Goal: Task Accomplishment & Management: Manage account settings

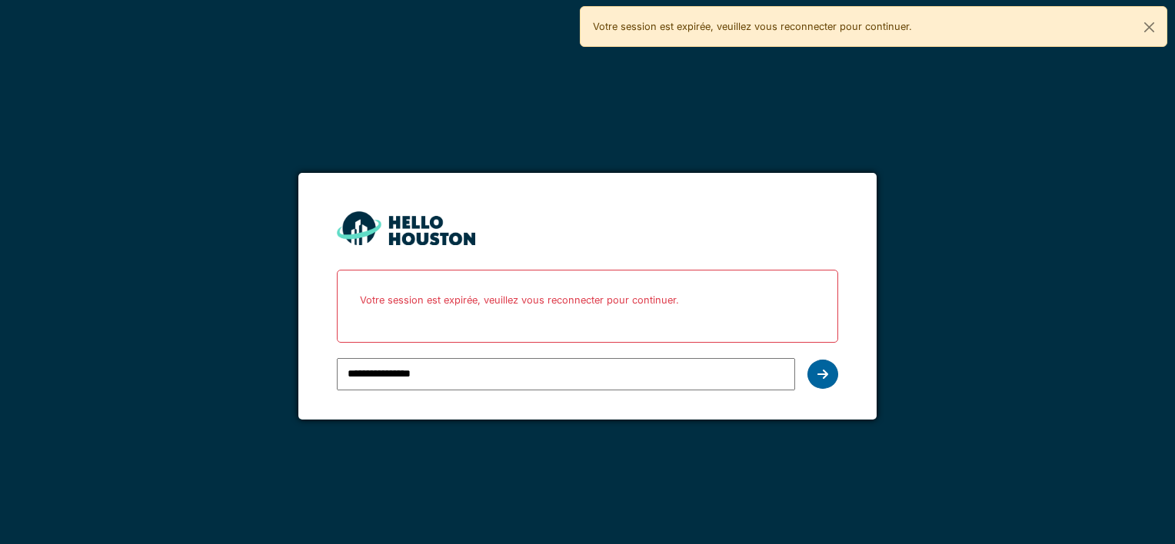
click at [817, 369] on icon at bounding box center [822, 374] width 11 height 12
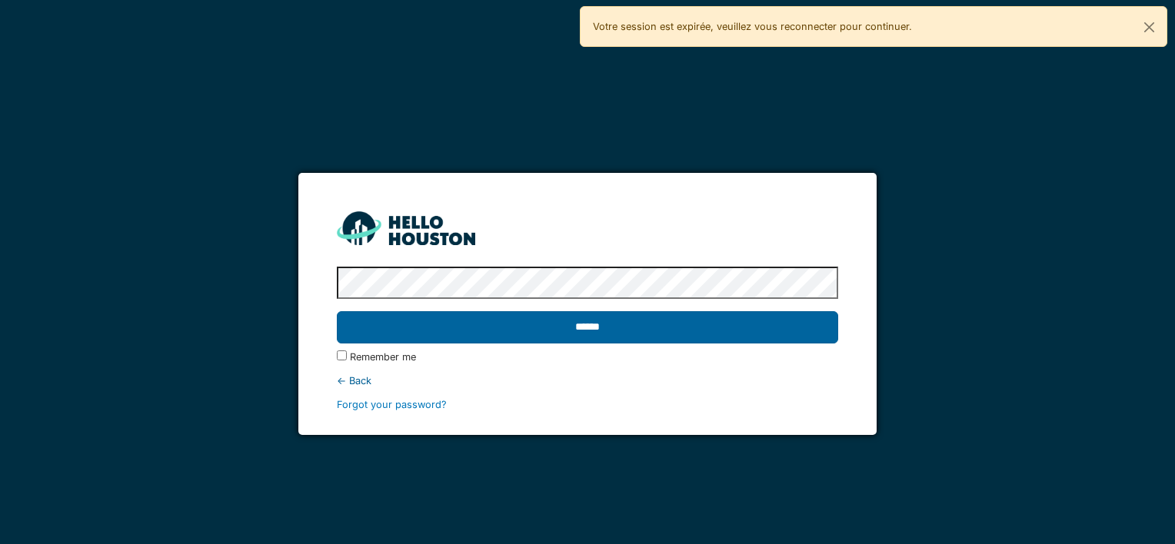
click at [774, 331] on input "******" at bounding box center [587, 327] width 501 height 32
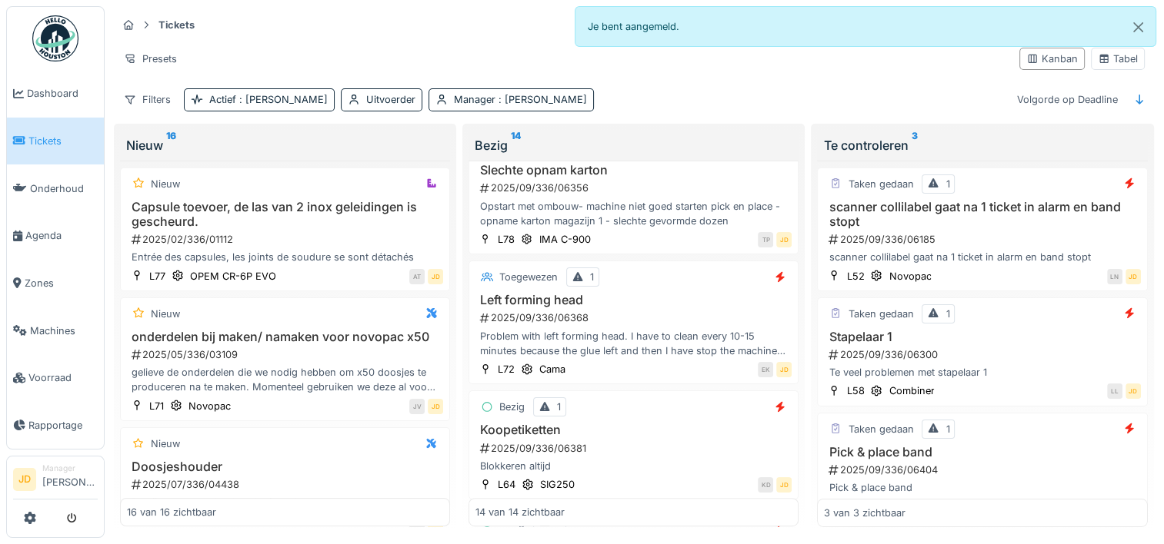
scroll to position [1006, 0]
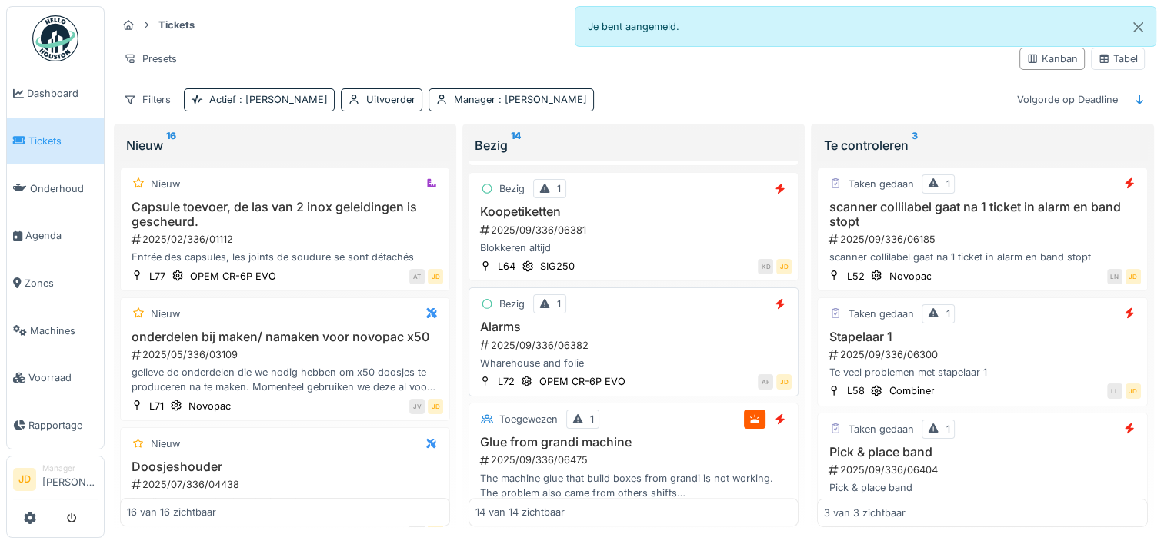
drag, startPoint x: 696, startPoint y: 435, endPoint x: 618, endPoint y: 345, distance: 119.5
click at [618, 345] on div "2025/09/336/06382" at bounding box center [634, 345] width 313 height 15
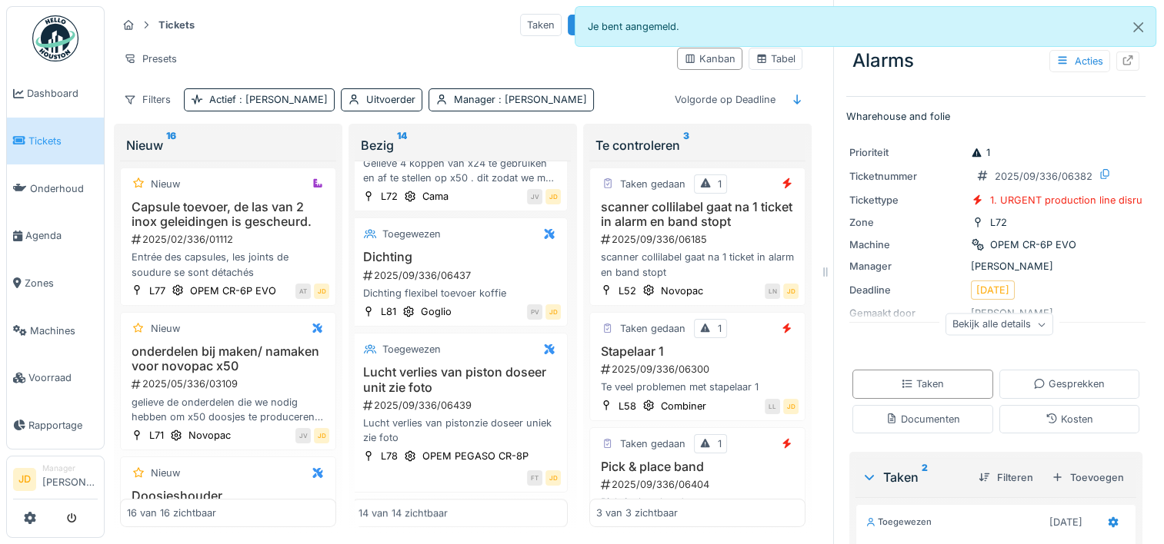
scroll to position [1536, 3]
drag, startPoint x: 456, startPoint y: 428, endPoint x: 956, endPoint y: 64, distance: 618.2
click at [956, 64] on div "Alarms Acties" at bounding box center [995, 61] width 299 height 40
click at [1138, 24] on button "Close" at bounding box center [1138, 27] width 35 height 41
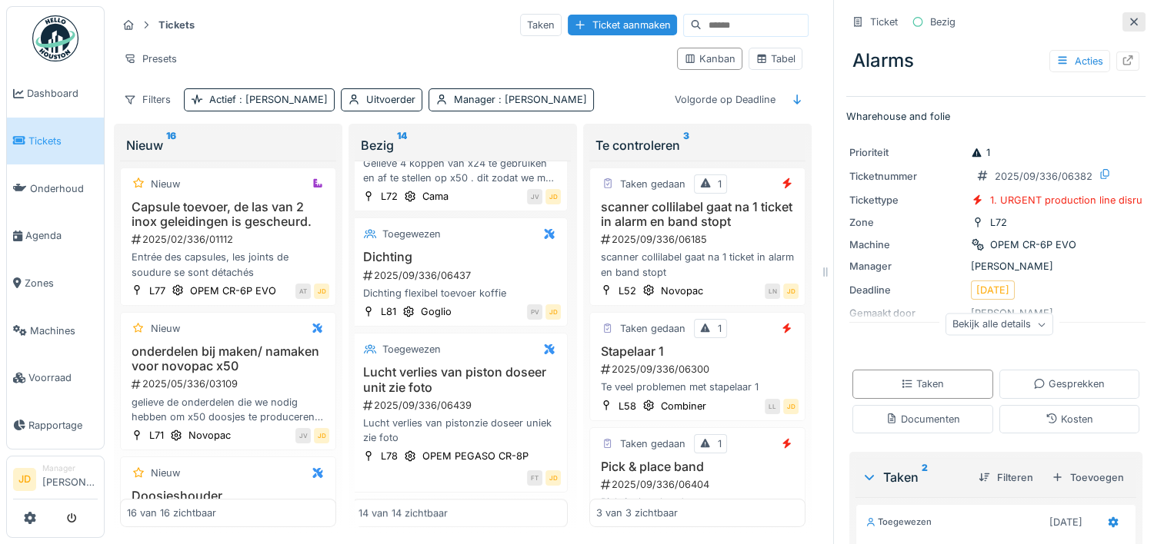
click at [1130, 21] on icon at bounding box center [1134, 22] width 8 height 8
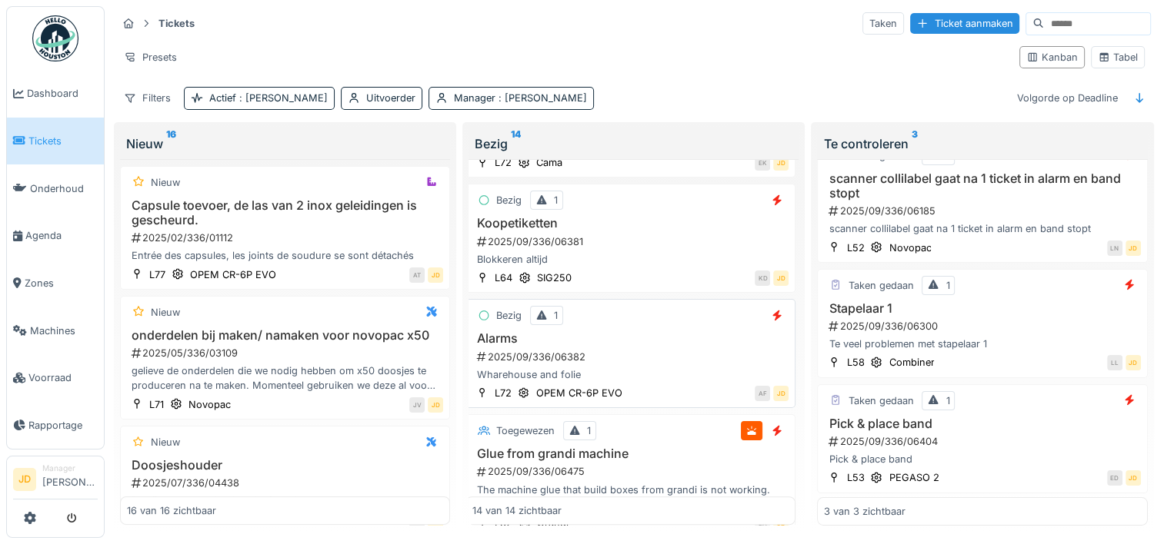
scroll to position [997, 3]
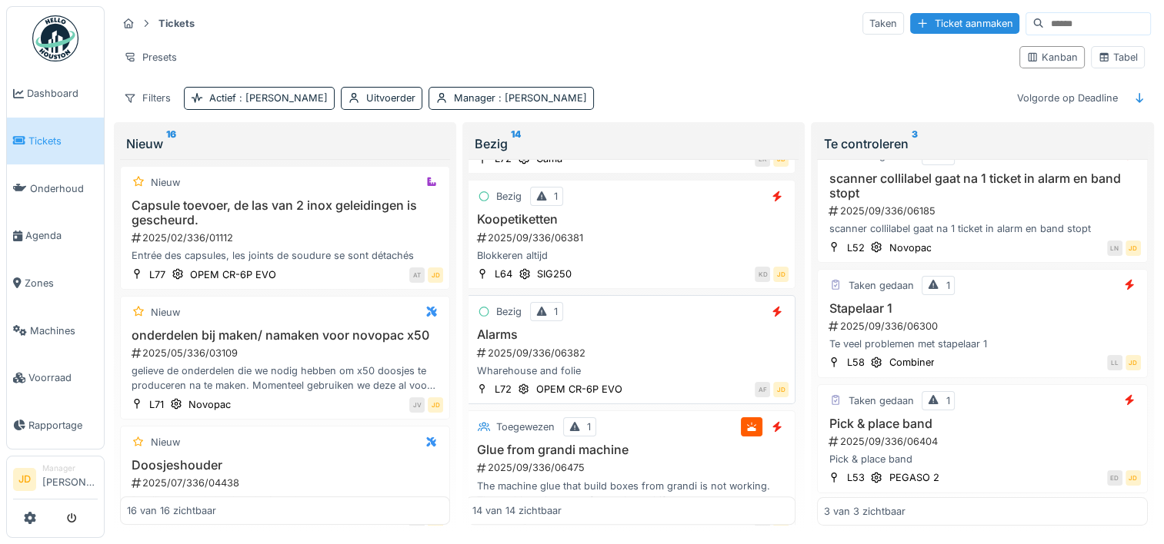
click at [674, 364] on div "Wharehouse and folie" at bounding box center [630, 371] width 316 height 15
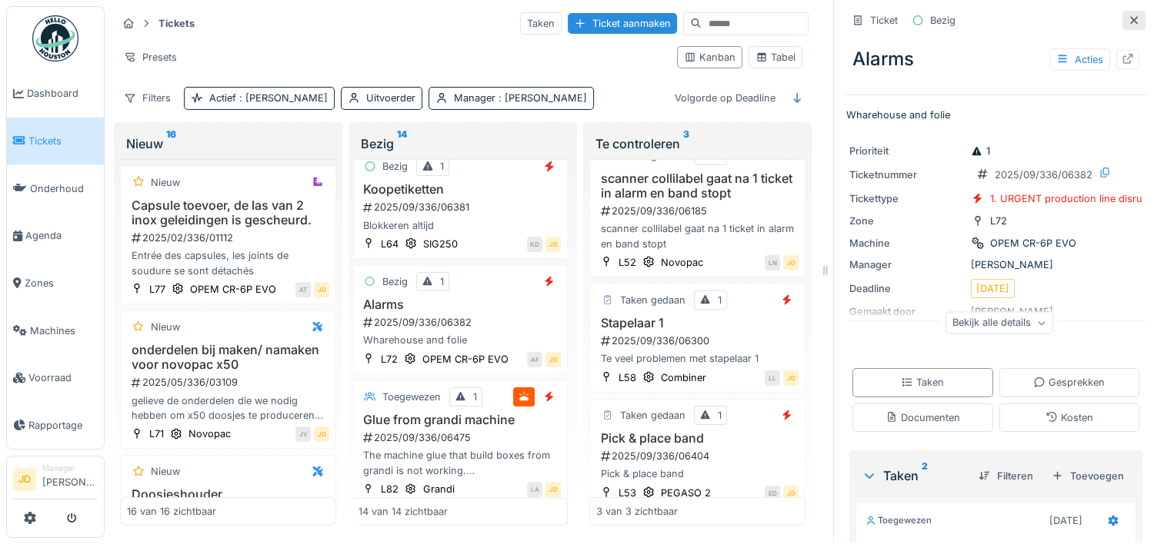
click at [1127, 15] on div at bounding box center [1133, 20] width 12 height 15
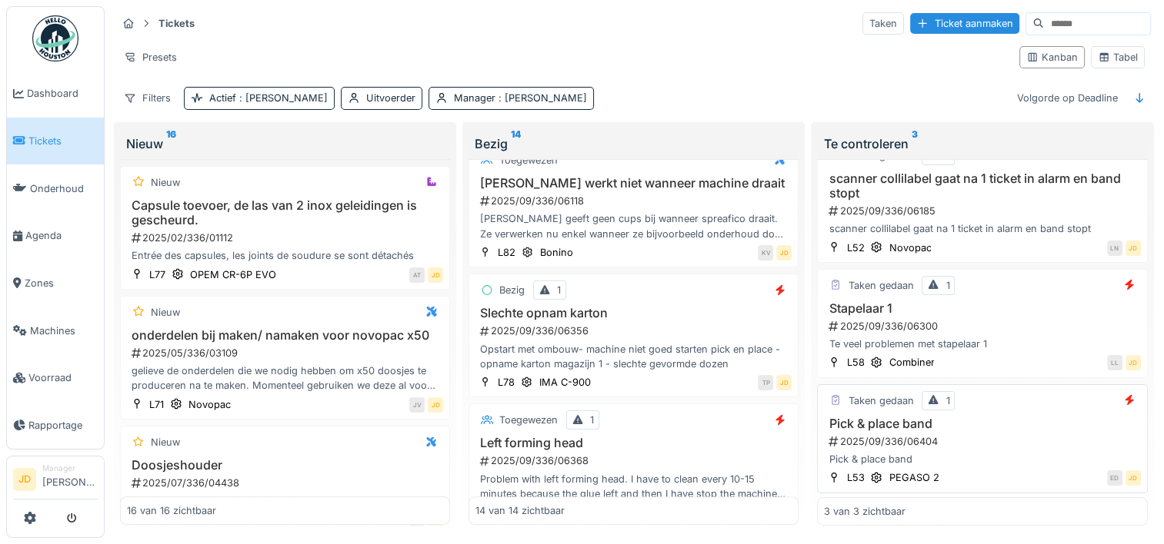
scroll to position [12, 0]
click at [997, 437] on div "Pick & place band 2025/09/336/06404 Pick & place band" at bounding box center [982, 442] width 316 height 51
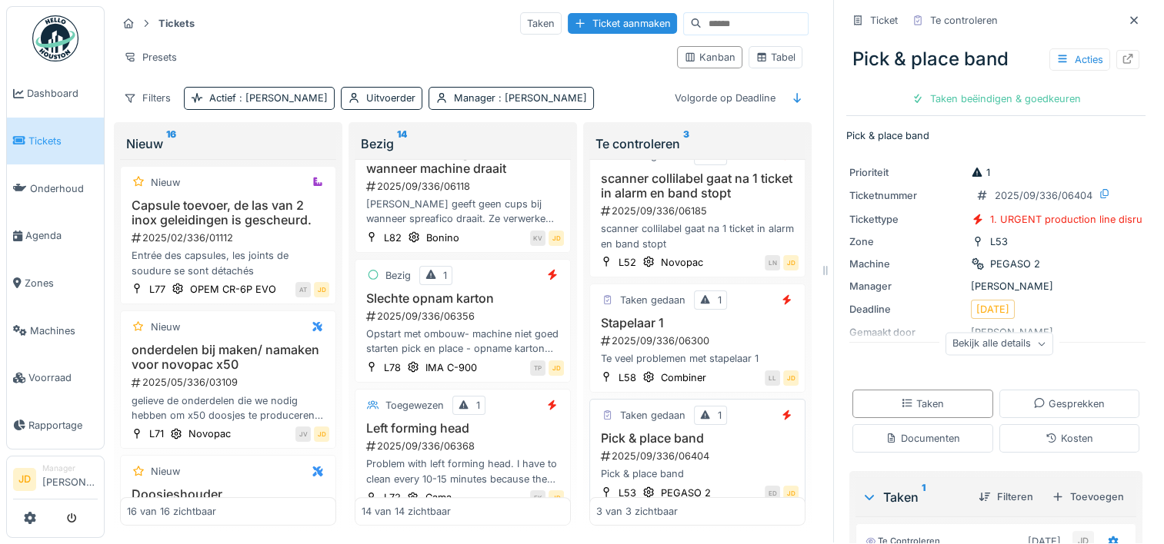
scroll to position [258, 0]
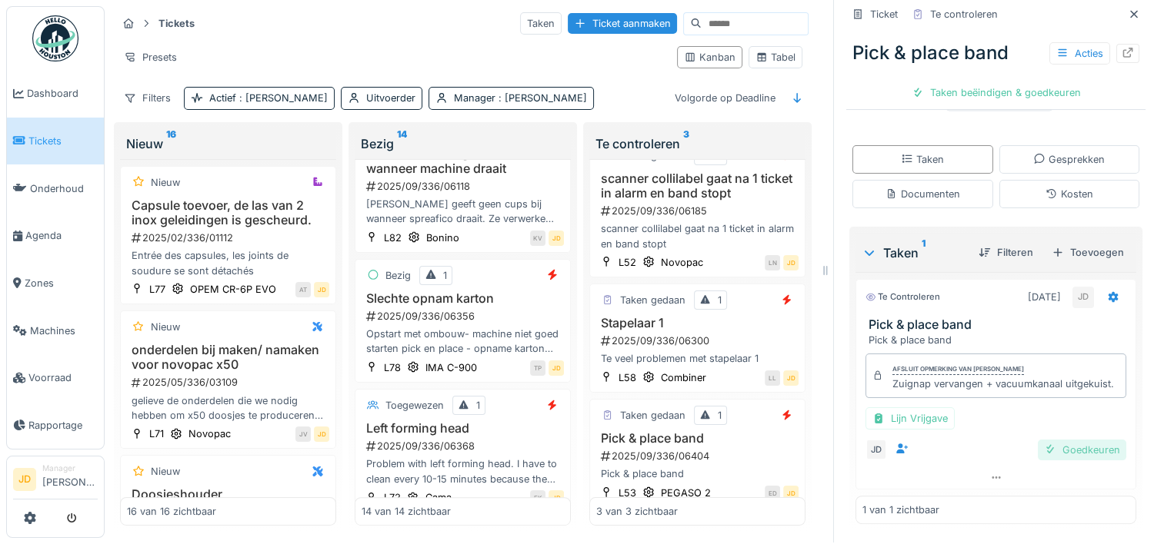
click at [1040, 445] on div "Goedkeuren" at bounding box center [1081, 450] width 88 height 21
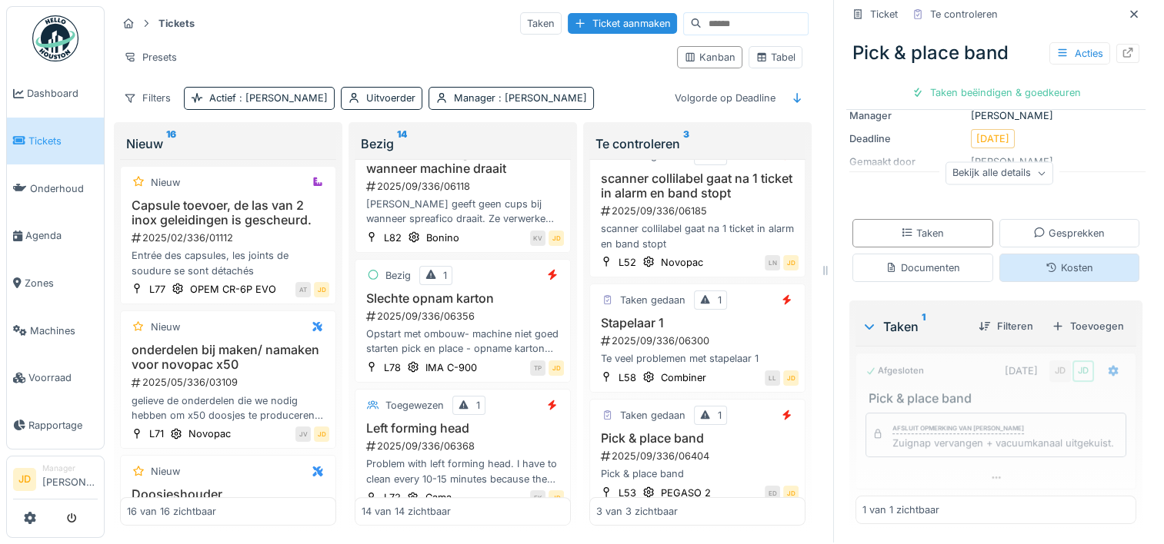
scroll to position [185, 0]
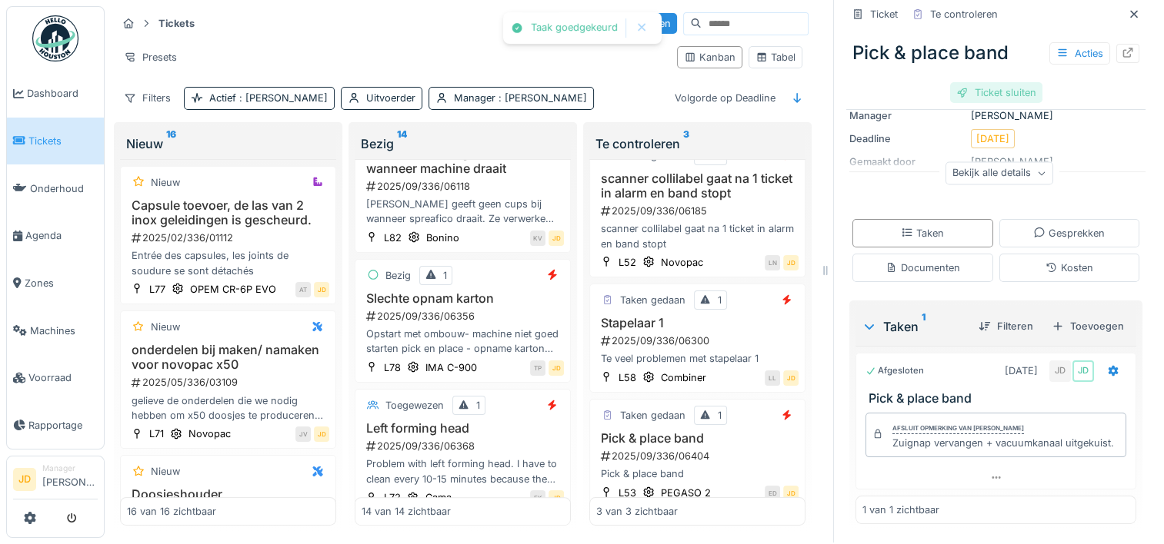
click at [984, 82] on div "Ticket sluiten" at bounding box center [996, 92] width 92 height 21
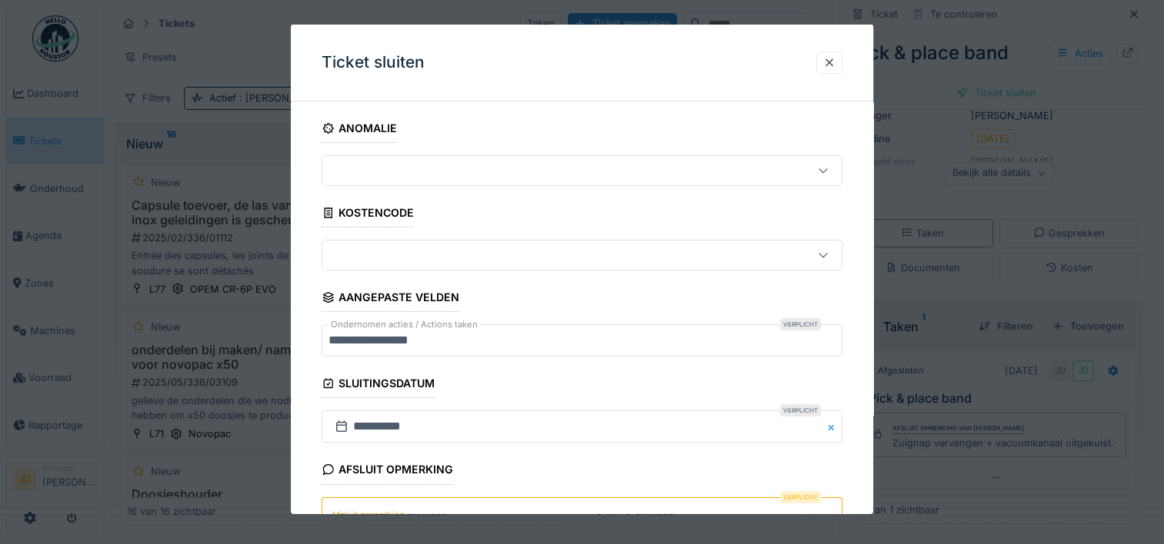
scroll to position [135, 0]
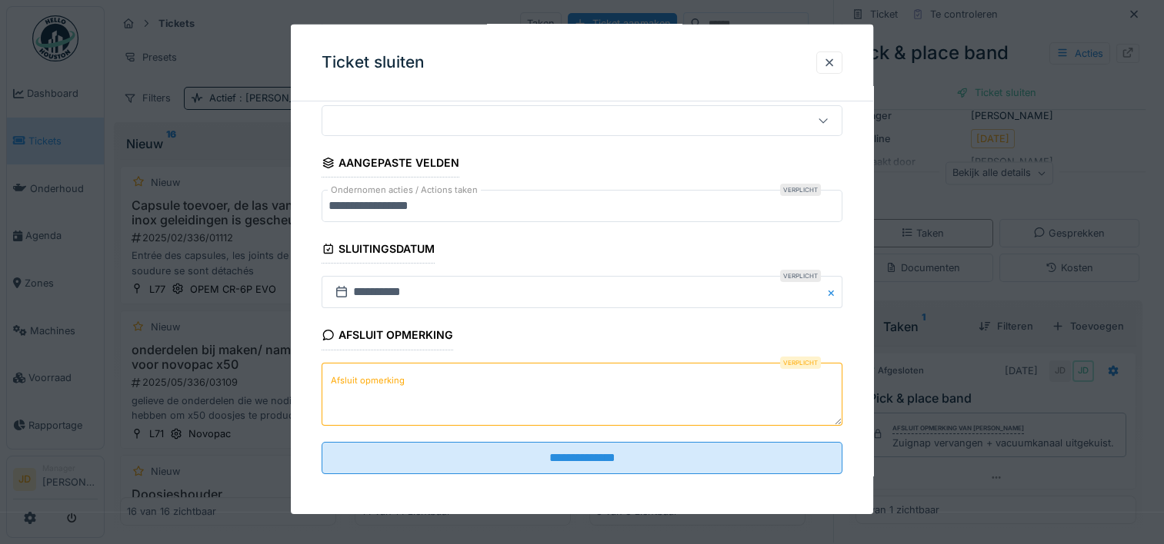
click at [519, 404] on textarea "Afsluit opmerking" at bounding box center [581, 393] width 521 height 63
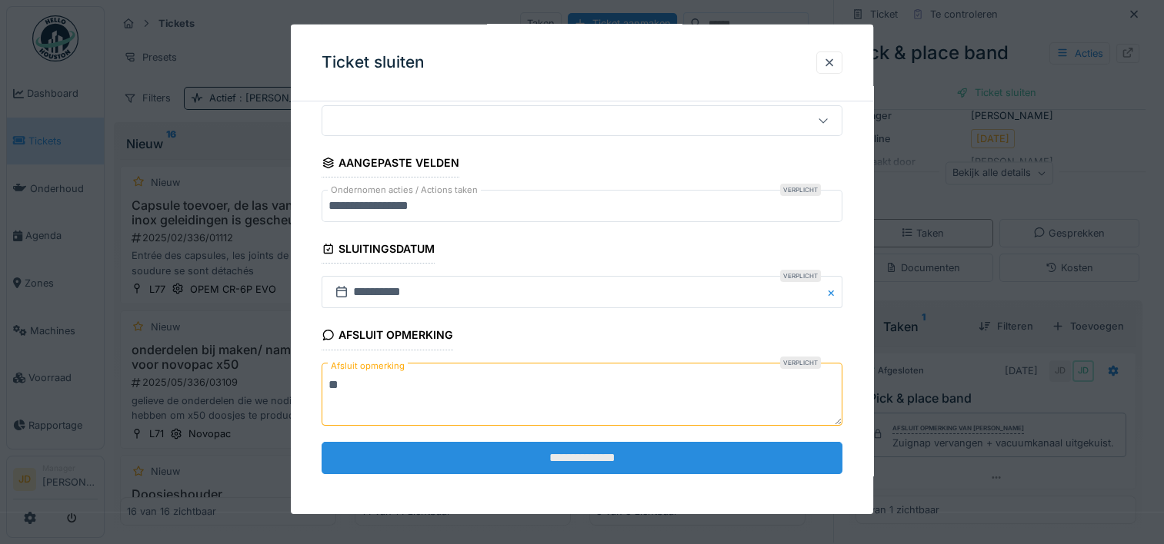
type textarea "**"
click at [552, 456] on input "**********" at bounding box center [581, 458] width 521 height 32
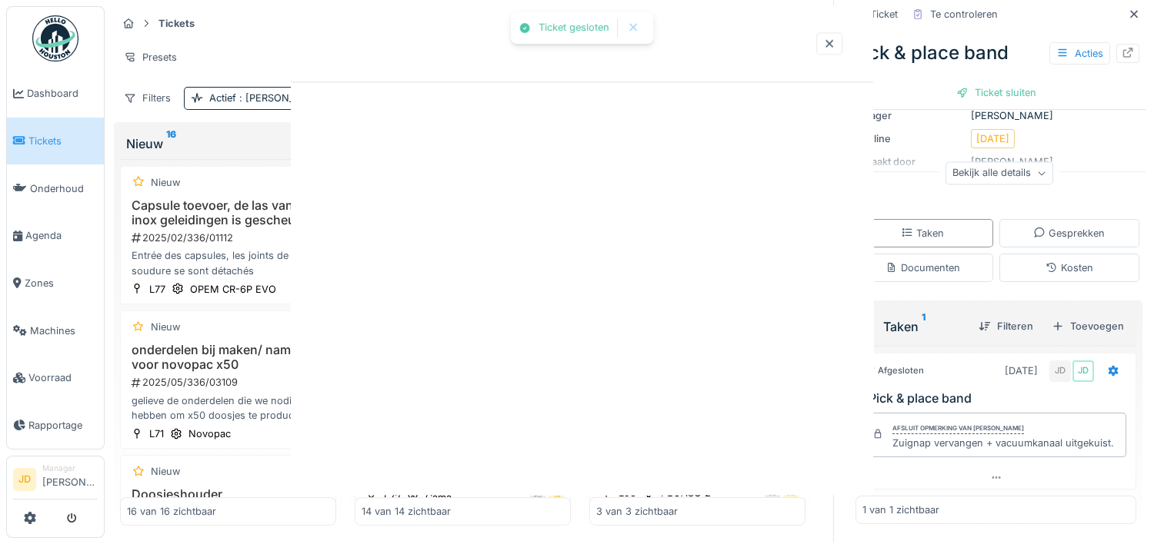
scroll to position [0, 0]
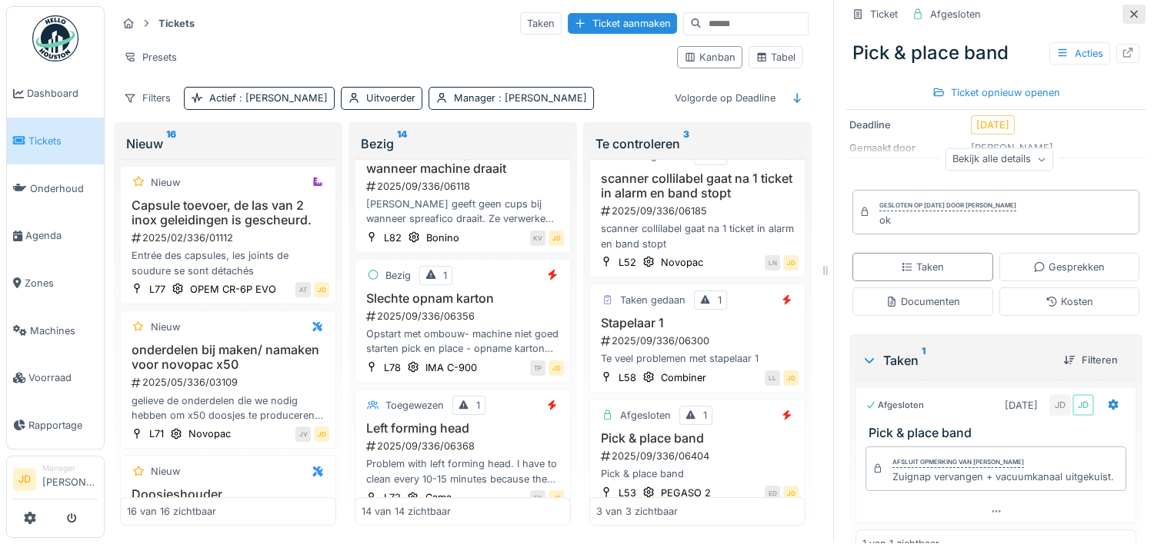
click at [1127, 8] on div at bounding box center [1133, 14] width 12 height 15
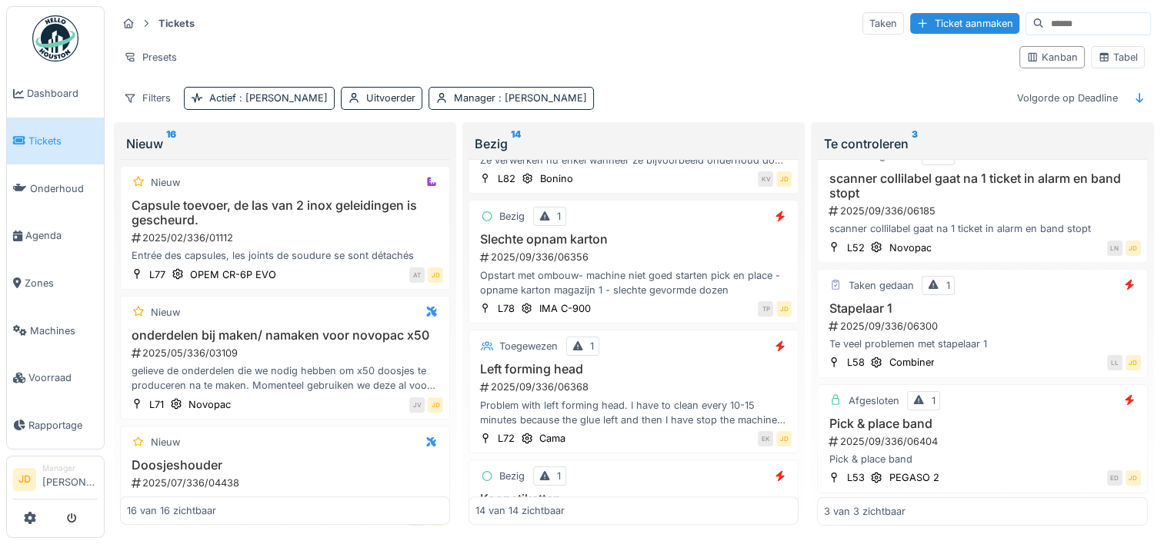
scroll to position [643, 0]
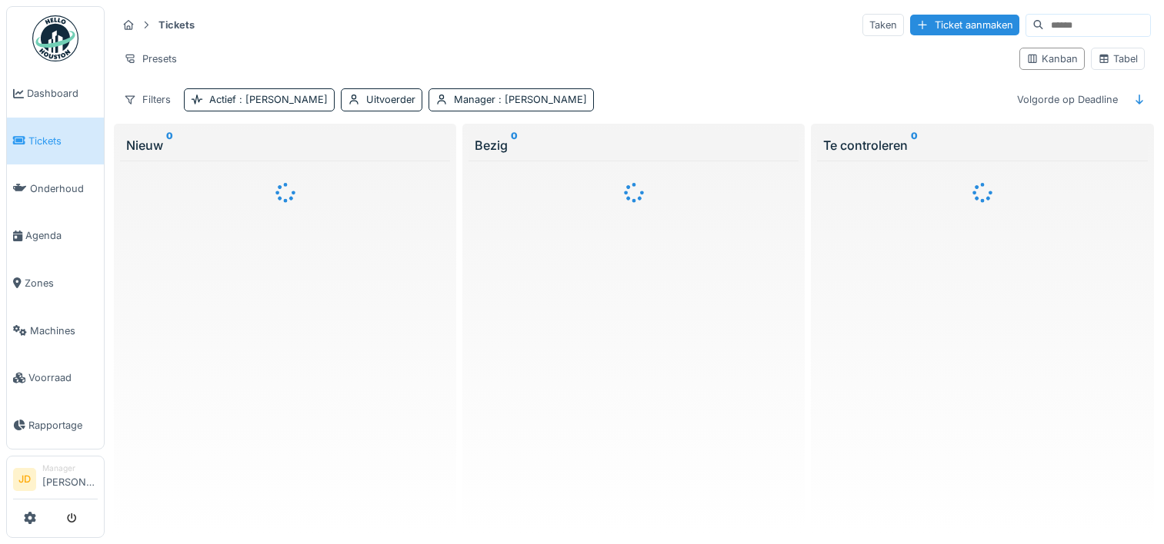
scroll to position [12, 0]
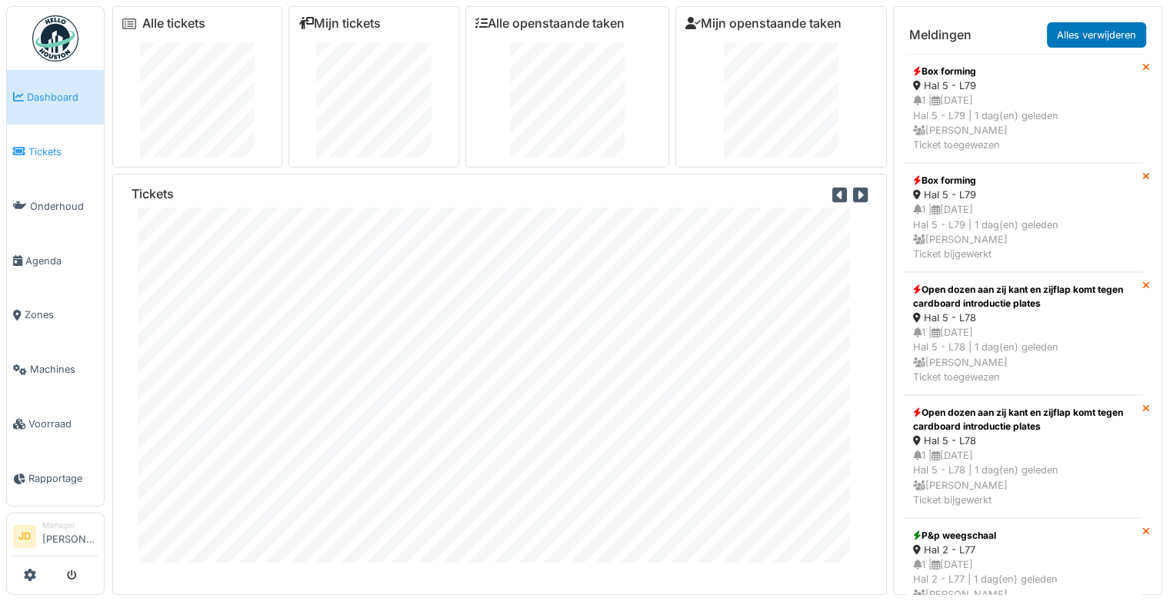
click at [40, 158] on link "Tickets" at bounding box center [55, 152] width 97 height 55
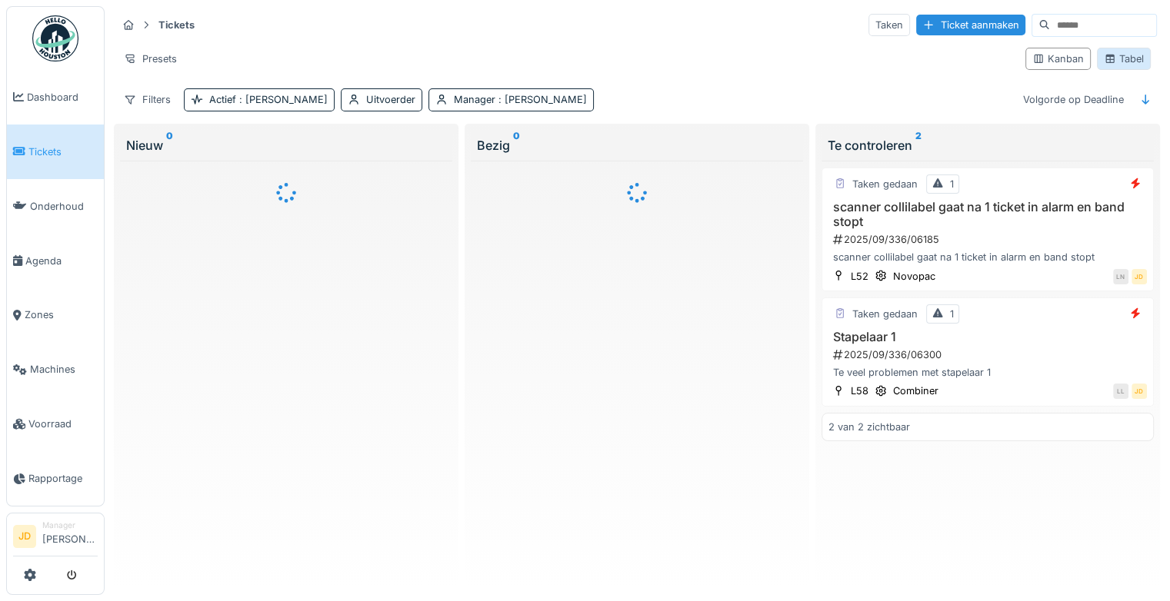
click at [1105, 60] on icon at bounding box center [1109, 59] width 8 height 8
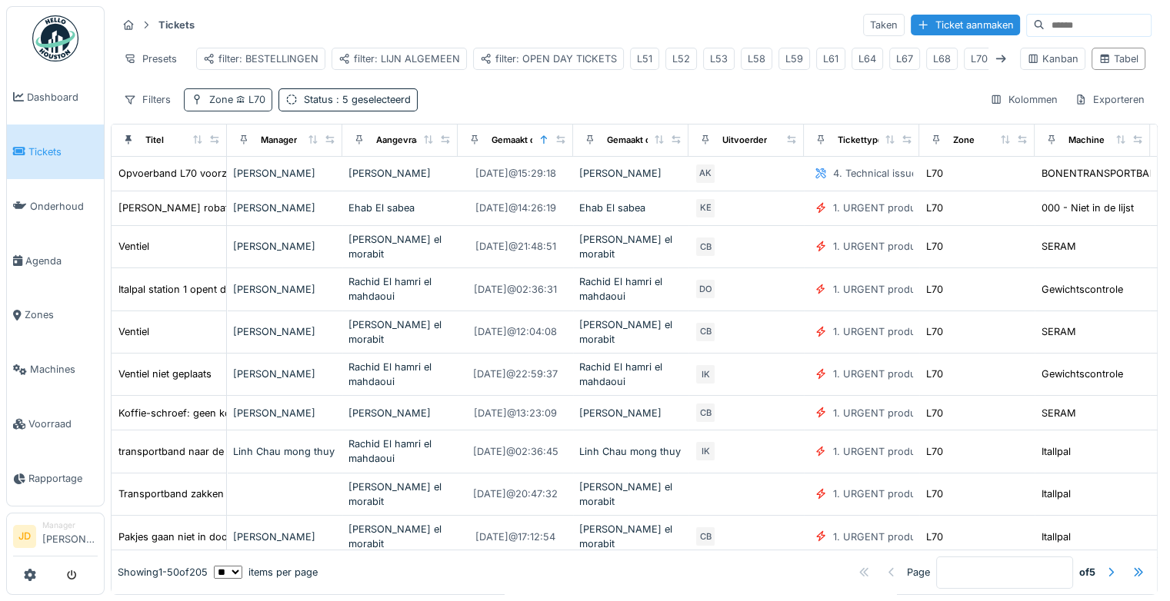
click at [251, 105] on span "L70" at bounding box center [249, 100] width 32 height 12
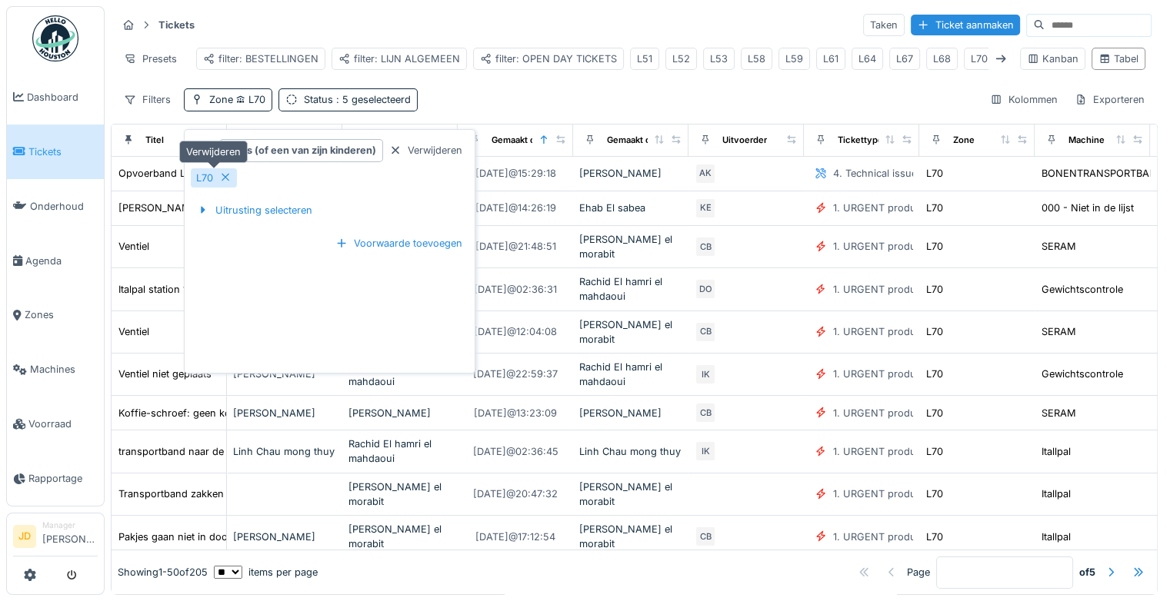
click at [222, 180] on icon at bounding box center [225, 178] width 8 height 8
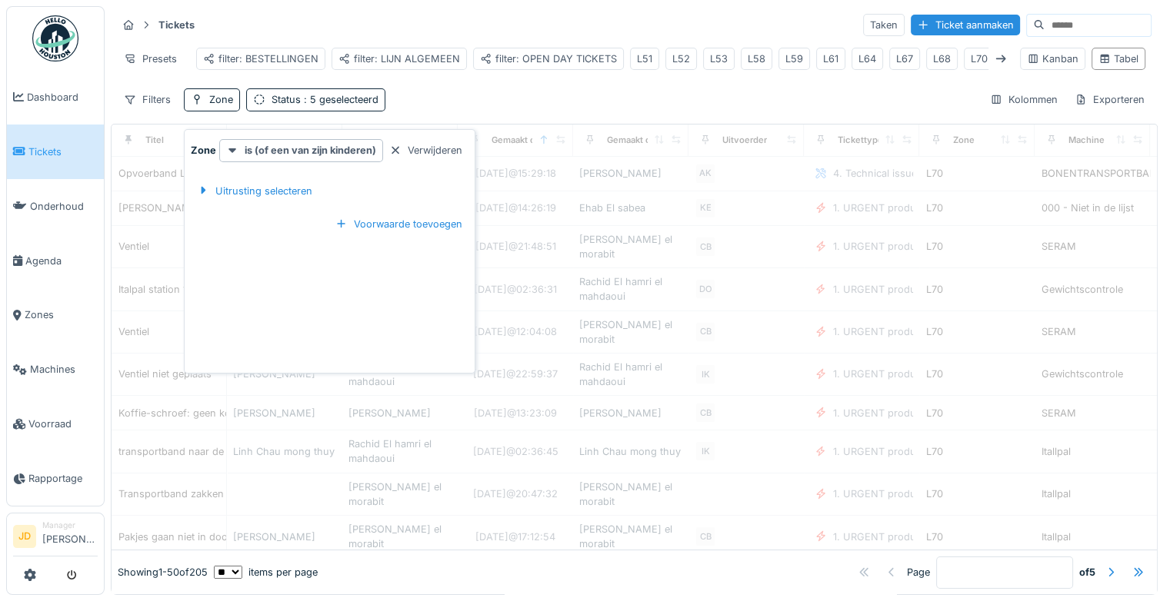
click at [493, 101] on div "Filters Zone Status : 5 geselecteerd Kolommen Exporteren" at bounding box center [634, 99] width 1034 height 22
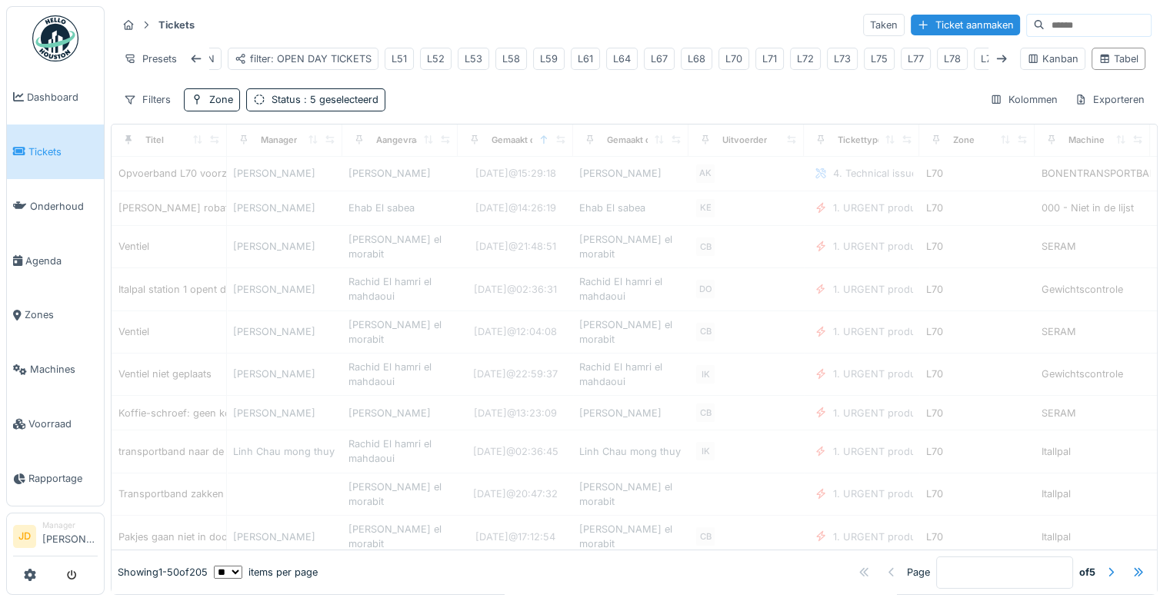
scroll to position [0, 391]
click at [977, 60] on div "L82" at bounding box center [986, 59] width 18 height 15
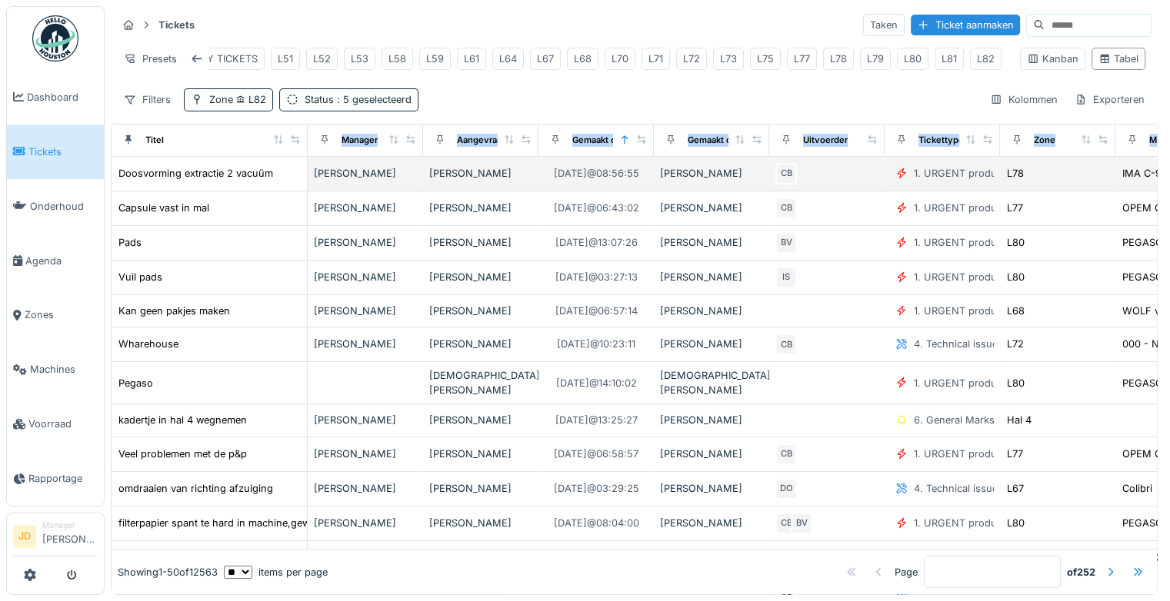
drag, startPoint x: 218, startPoint y: 152, endPoint x: 315, endPoint y: 175, distance: 99.6
